Goal: Information Seeking & Learning: Learn about a topic

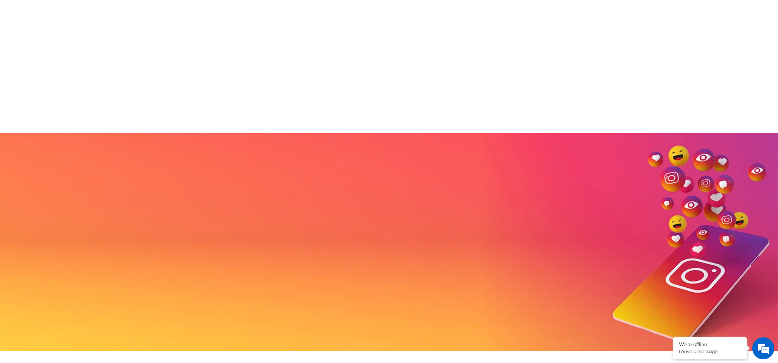
scroll to position [1377, 0]
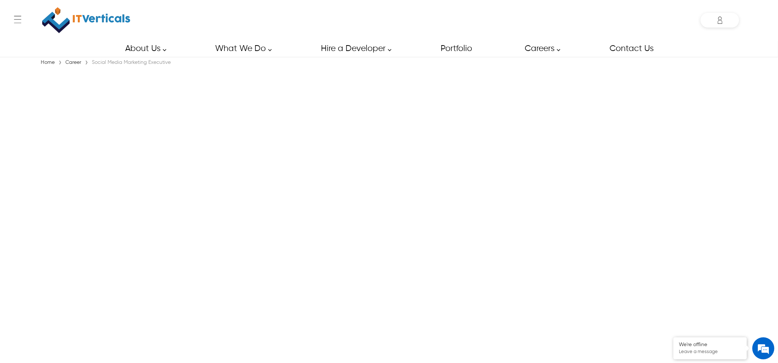
click at [217, 162] on div "Home › Career › Social Media Marketing Executive" at bounding box center [389, 213] width 778 height 309
